Goal: Check status

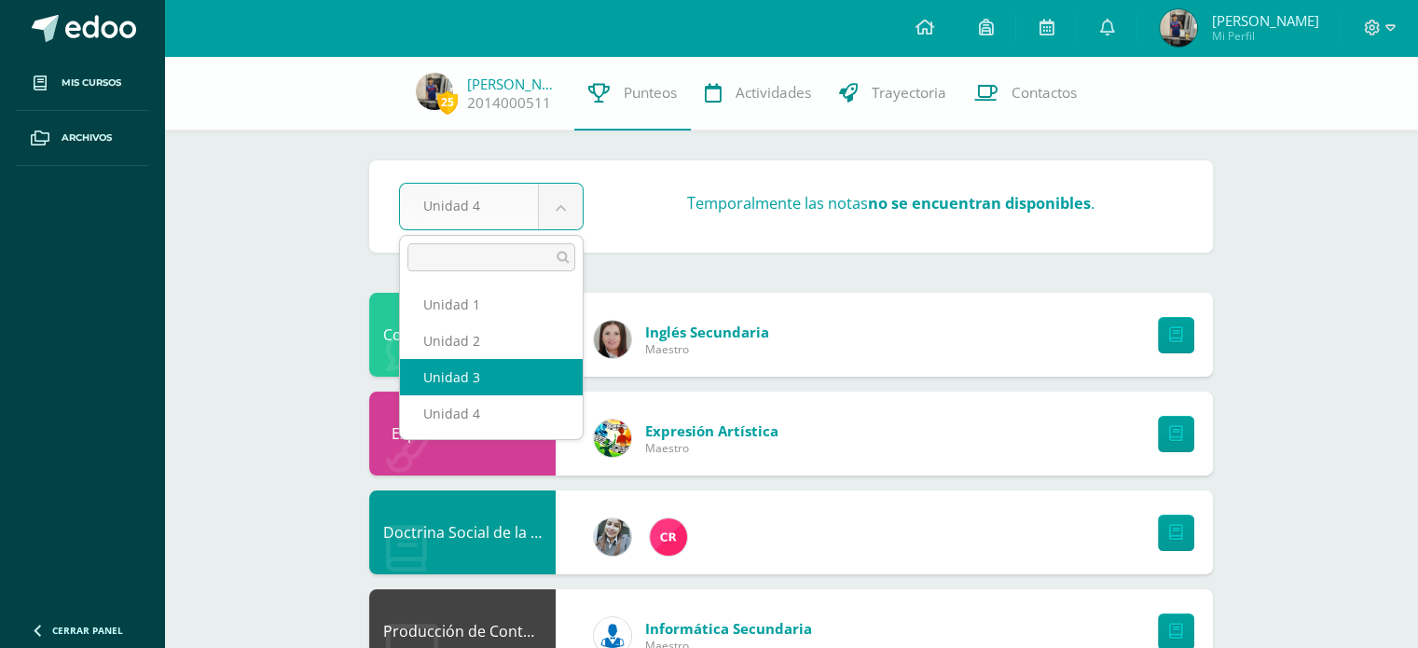
select select "Unidad 3"
